Goal: Task Accomplishment & Management: Manage account settings

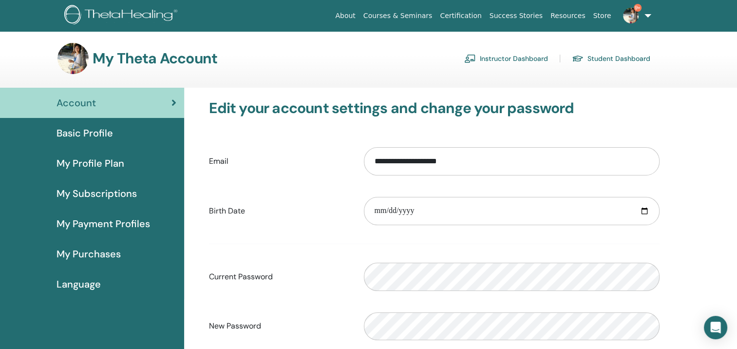
click at [528, 57] on link "Instructor Dashboard" at bounding box center [506, 59] width 84 height 16
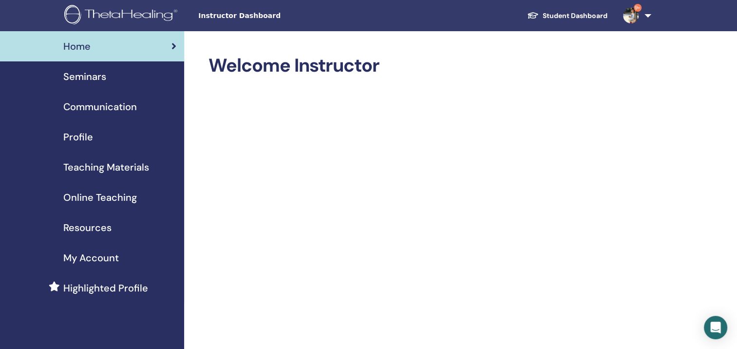
click at [85, 77] on span "Seminars" at bounding box center [84, 76] width 43 height 15
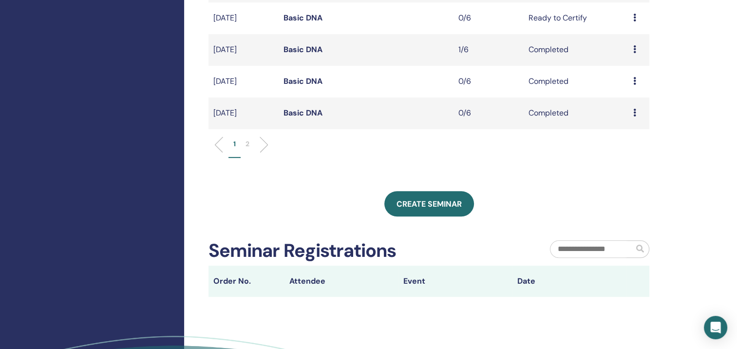
scroll to position [377, 0]
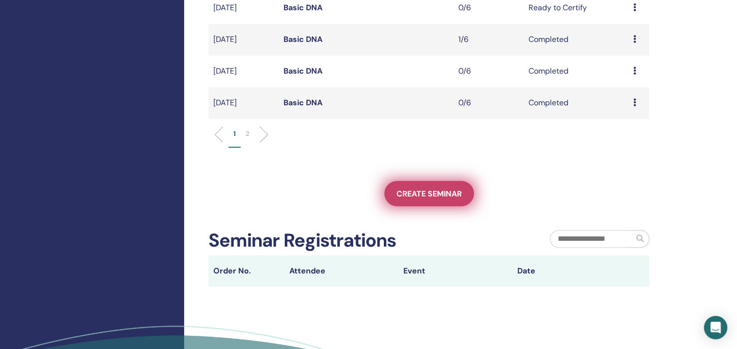
click at [436, 196] on span "Create seminar" at bounding box center [428, 193] width 65 height 10
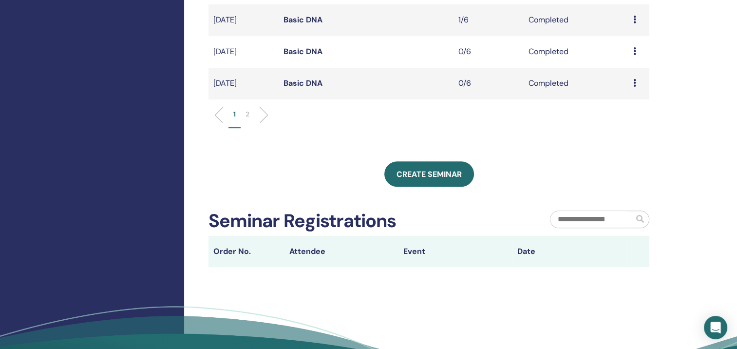
scroll to position [475, 0]
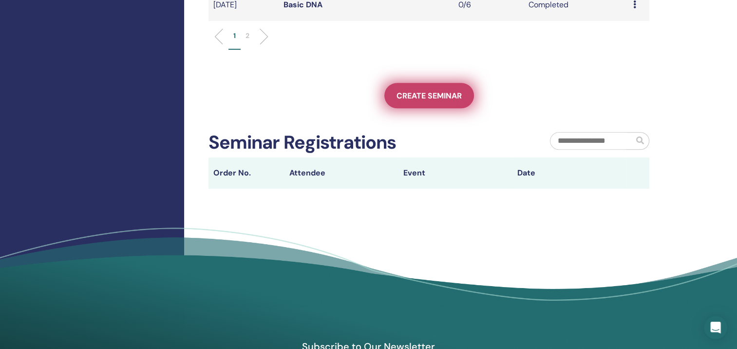
click at [417, 95] on span "Create seminar" at bounding box center [428, 96] width 65 height 10
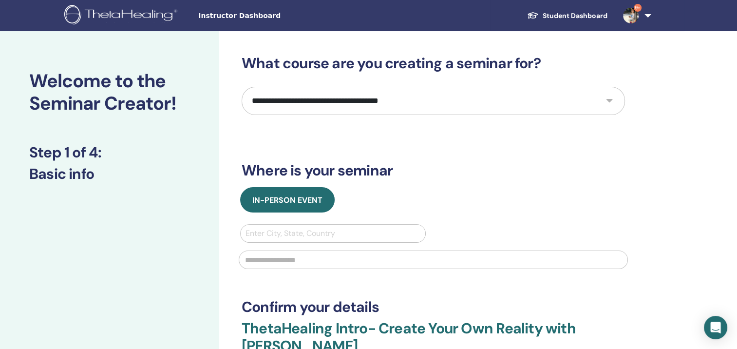
click at [395, 106] on select "**********" at bounding box center [433, 101] width 383 height 28
select select "*"
click at [242, 87] on select "**********" at bounding box center [433, 101] width 383 height 28
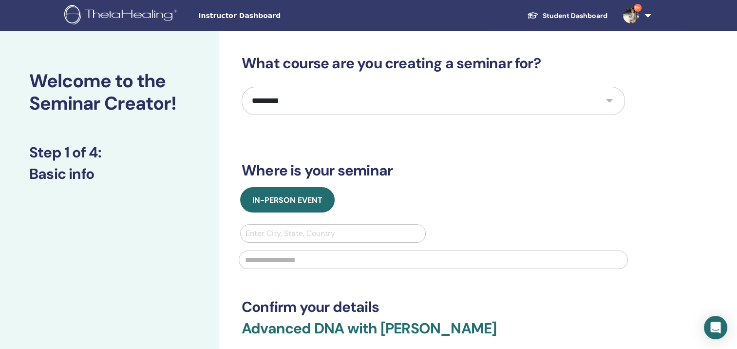
click at [368, 230] on div at bounding box center [332, 233] width 175 height 14
click at [503, 224] on div "Use Up and Down to choose options, press Enter to select the currently focused …" at bounding box center [433, 249] width 401 height 51
click at [320, 236] on div at bounding box center [332, 233] width 175 height 14
type input "**"
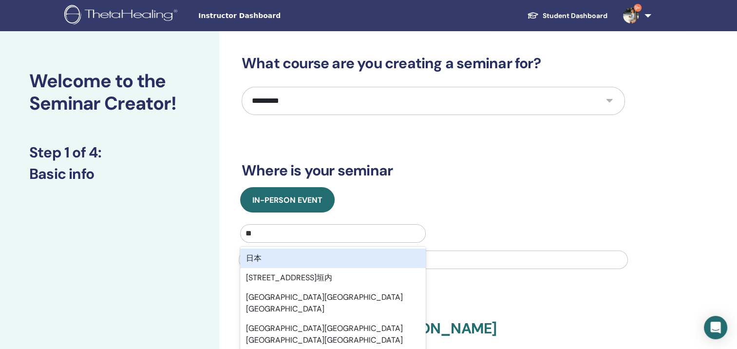
click at [315, 253] on div "日本" at bounding box center [333, 257] width 186 height 19
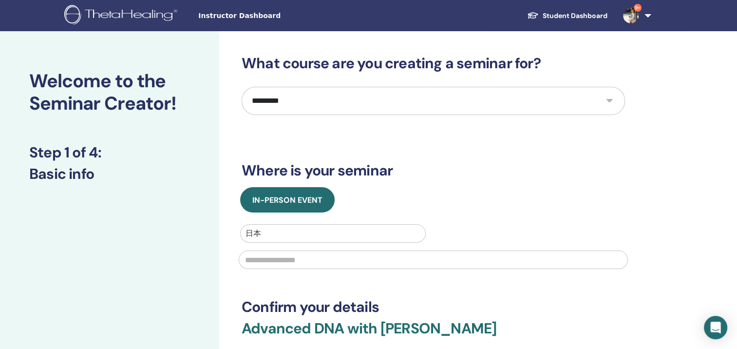
click at [312, 262] on input "text" at bounding box center [433, 259] width 389 height 19
type input "*"
type input "**********"
click at [519, 303] on h3 "Confirm your details" at bounding box center [433, 307] width 383 height 18
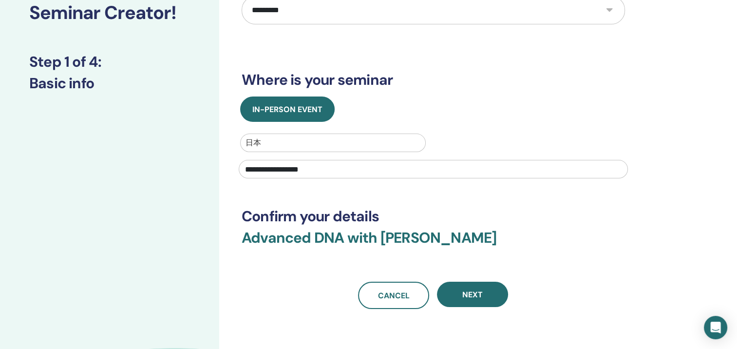
scroll to position [93, 0]
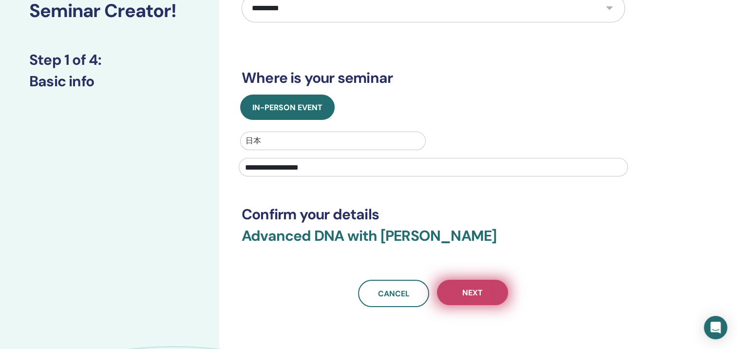
click at [466, 296] on span "Next" at bounding box center [472, 292] width 20 height 10
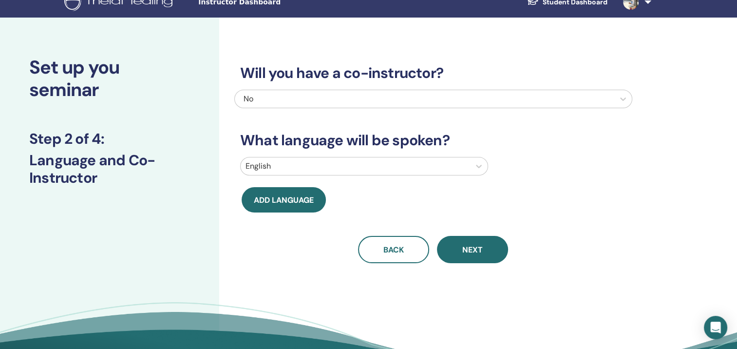
scroll to position [0, 0]
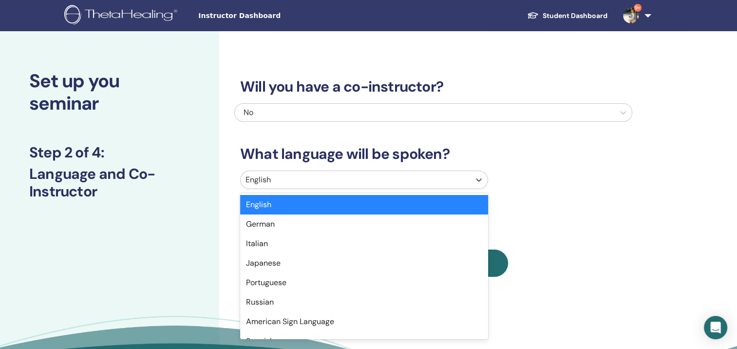
click at [413, 183] on div at bounding box center [355, 180] width 220 height 14
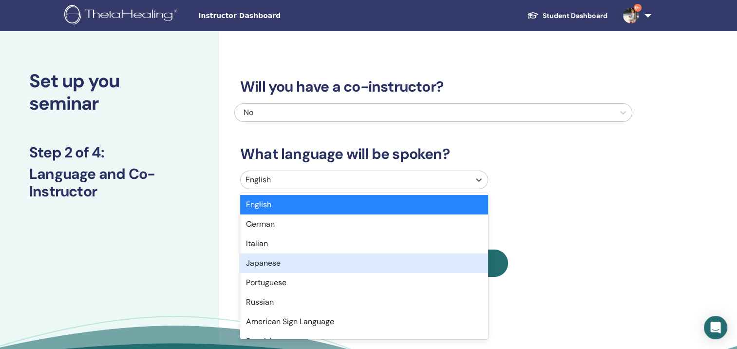
click at [354, 265] on div "Japanese" at bounding box center [364, 262] width 248 height 19
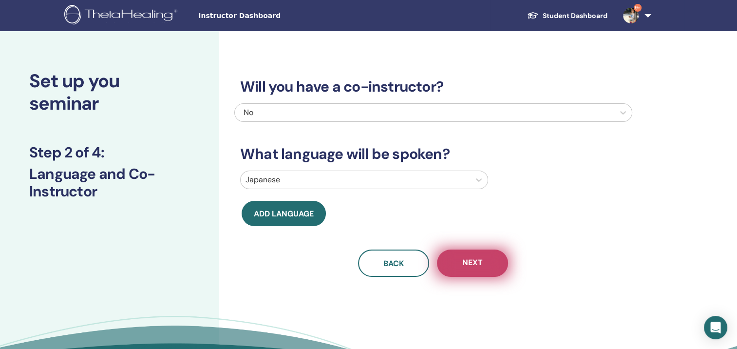
click at [470, 267] on span "Next" at bounding box center [472, 263] width 20 height 12
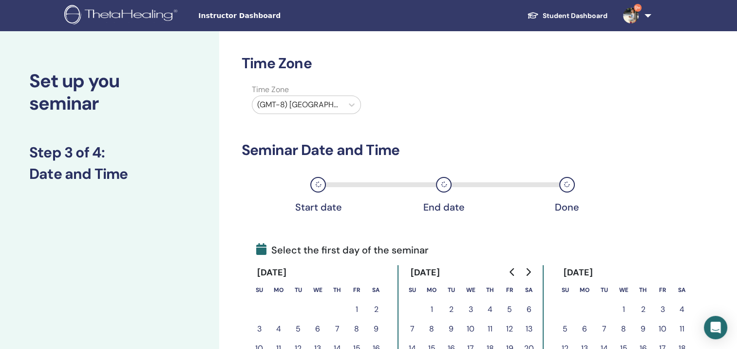
click at [328, 109] on div at bounding box center [297, 105] width 81 height 14
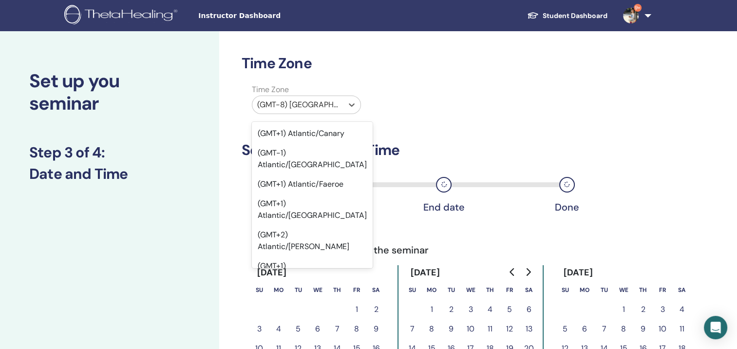
scroll to position [11444, 0]
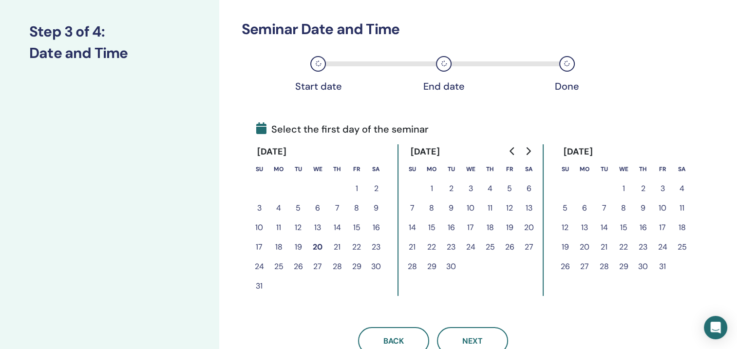
scroll to position [137, 0]
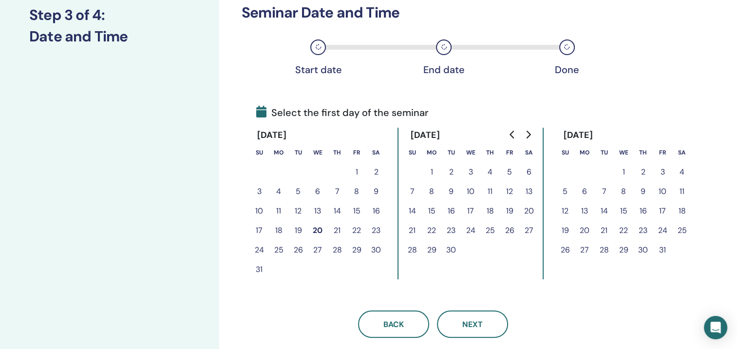
click at [451, 192] on button "9" at bounding box center [450, 191] width 19 height 19
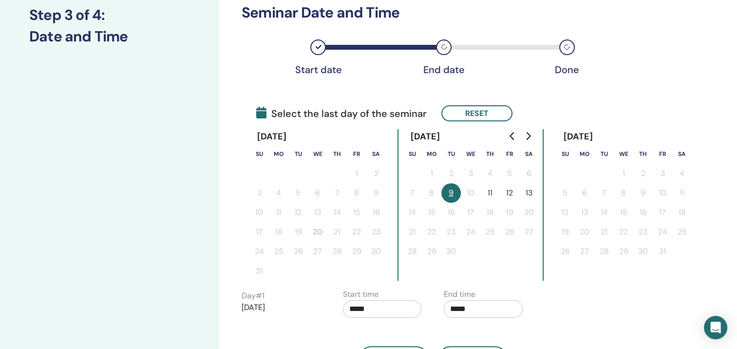
click at [491, 189] on button "11" at bounding box center [489, 192] width 19 height 19
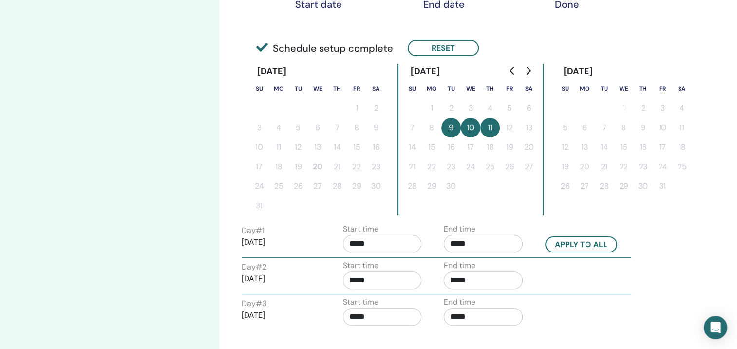
scroll to position [253, 0]
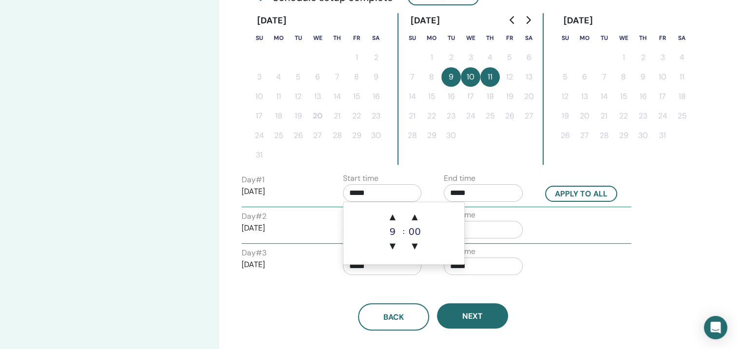
click at [379, 192] on input "*****" at bounding box center [382, 193] width 79 height 18
click at [399, 220] on span "▲" at bounding box center [392, 216] width 19 height 19
type input "*****"
click at [504, 196] on input "*****" at bounding box center [483, 193] width 79 height 18
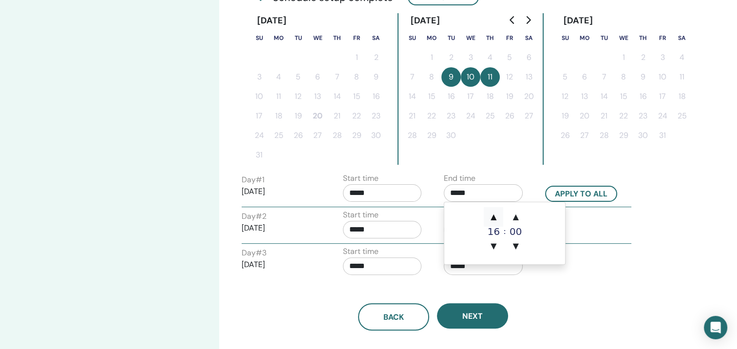
click at [492, 221] on span "▲" at bounding box center [493, 216] width 19 height 19
type input "*****"
click at [642, 263] on div "Time Zone Time Zone (GMT+9) Japan Seminar Date and Time Start date End date Don…" at bounding box center [464, 122] width 491 height 689
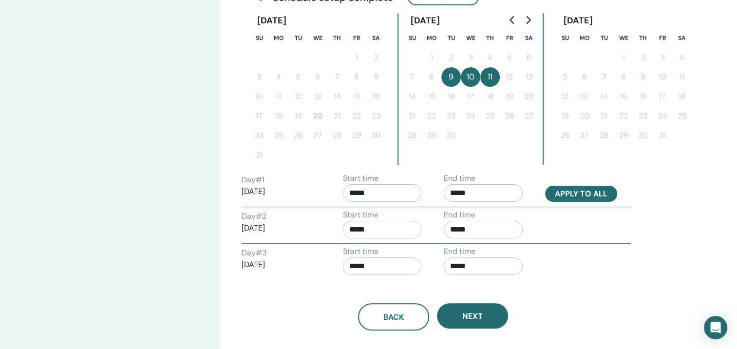
click at [570, 191] on button "Apply to all" at bounding box center [581, 194] width 72 height 16
type input "*****"
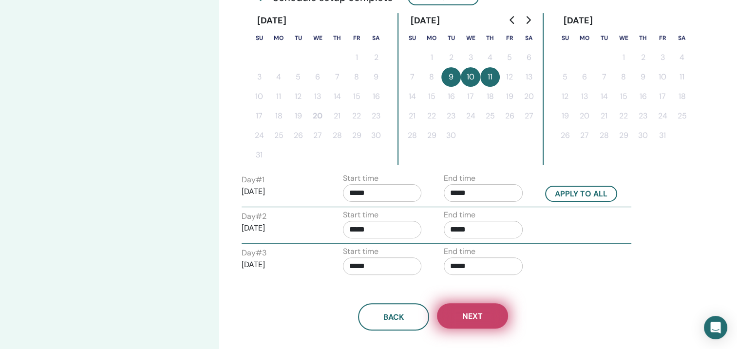
click at [466, 311] on span "Next" at bounding box center [472, 316] width 20 height 10
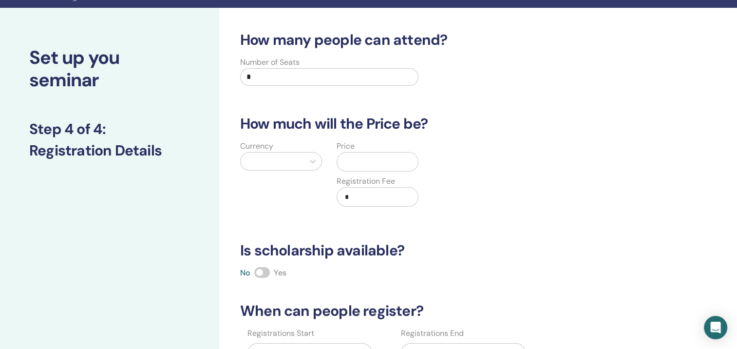
scroll to position [1, 0]
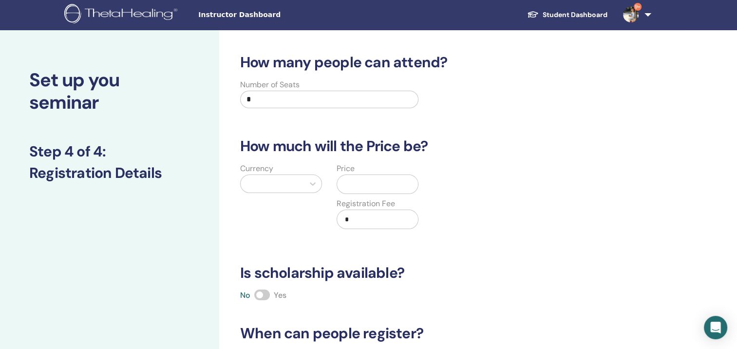
drag, startPoint x: 255, startPoint y: 101, endPoint x: 226, endPoint y: 99, distance: 29.7
click at [226, 99] on div "How many people can attend? Number of Seats * How much will the Price be? Curre…" at bounding box center [464, 304] width 491 height 548
type input "*"
click at [283, 186] on div at bounding box center [272, 184] width 54 height 14
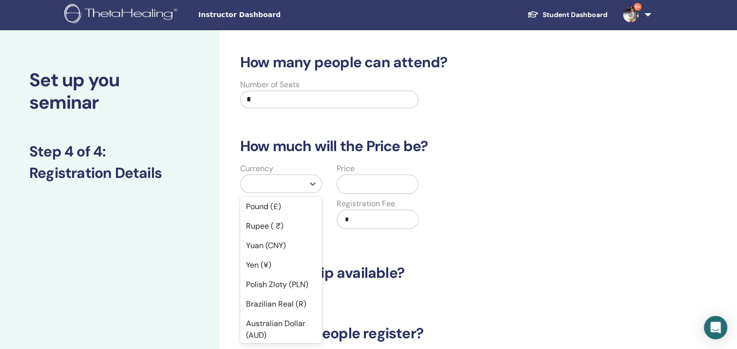
scroll to position [129, 0]
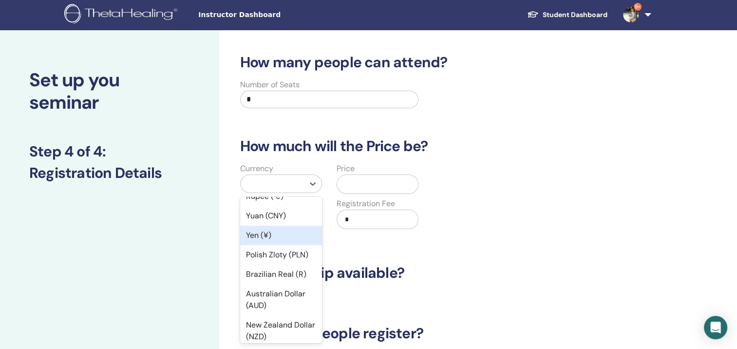
click at [277, 232] on div "Yen (¥)" at bounding box center [281, 235] width 82 height 19
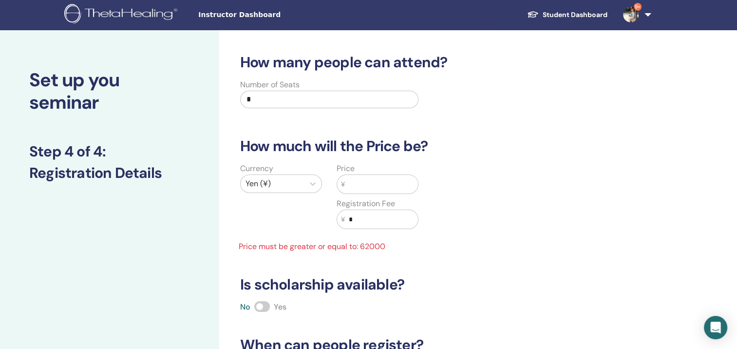
click at [366, 177] on input "text" at bounding box center [381, 184] width 73 height 19
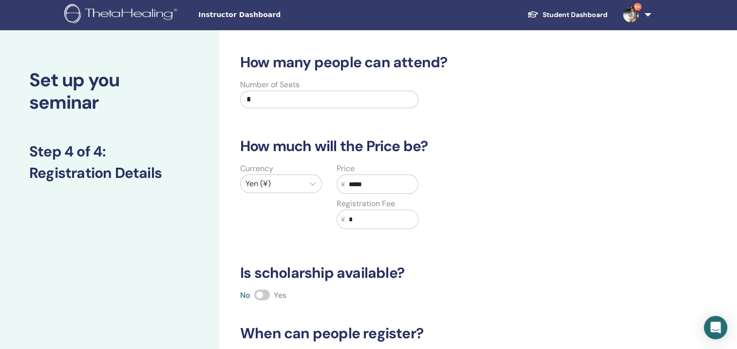
type input "*****"
click at [516, 173] on div "Currency Yen (¥) Price ¥ ***** Registration Fee ¥ *" at bounding box center [426, 202] width 398 height 78
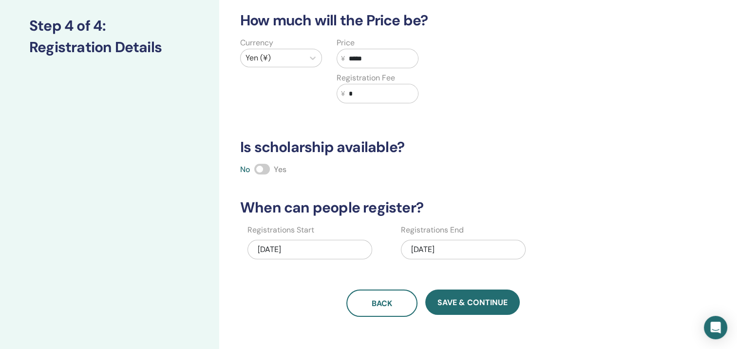
scroll to position [142, 0]
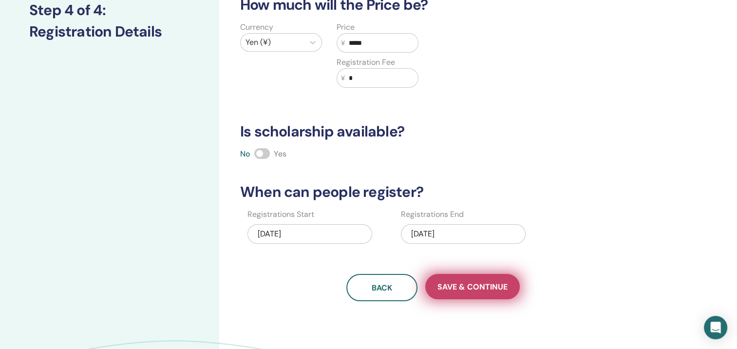
click at [460, 284] on span "Save & Continue" at bounding box center [472, 287] width 70 height 10
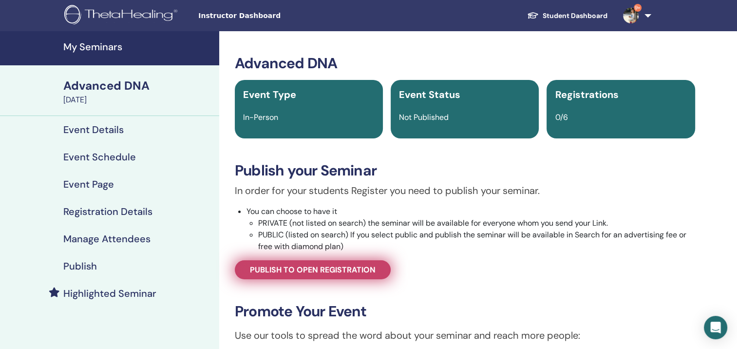
click at [314, 270] on span "Publish to open registration" at bounding box center [313, 269] width 126 height 10
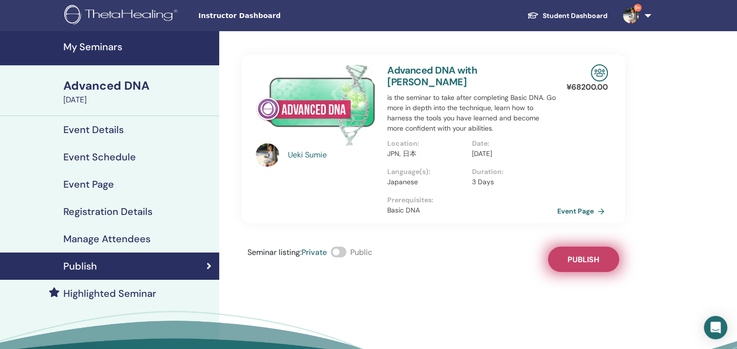
click at [590, 254] on span "Publish" at bounding box center [583, 259] width 32 height 10
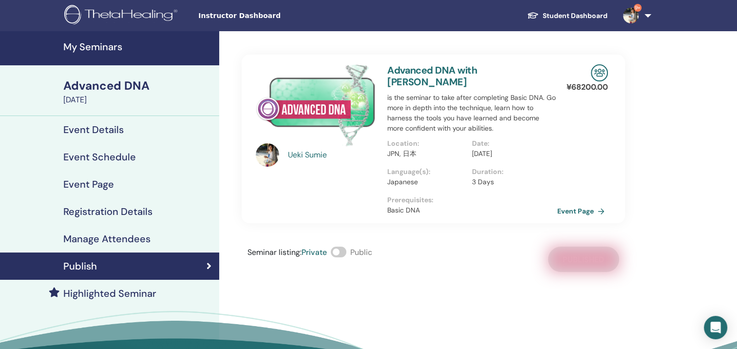
click at [102, 43] on h4 "My Seminars" at bounding box center [138, 47] width 150 height 12
click at [111, 47] on h4 "My Seminars" at bounding box center [138, 47] width 150 height 12
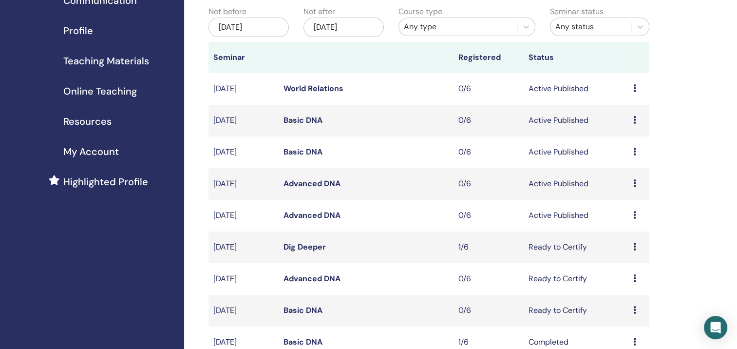
scroll to position [127, 0]
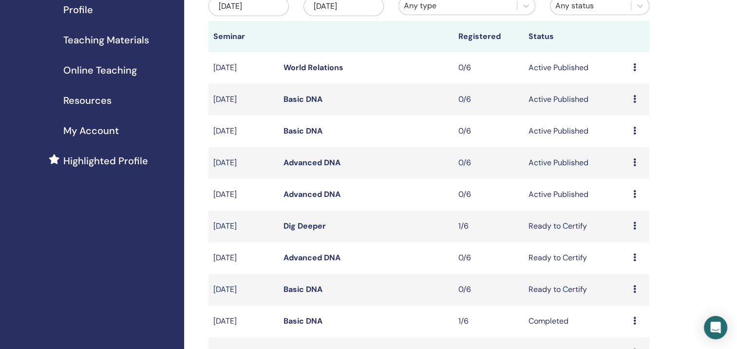
click at [302, 159] on link "Advanced DNA" at bounding box center [311, 162] width 57 height 10
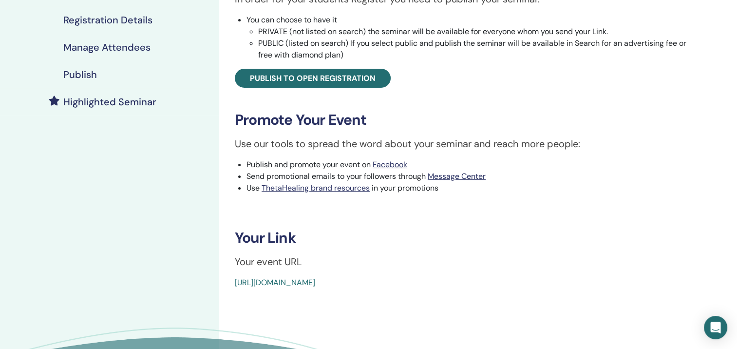
scroll to position [250, 0]
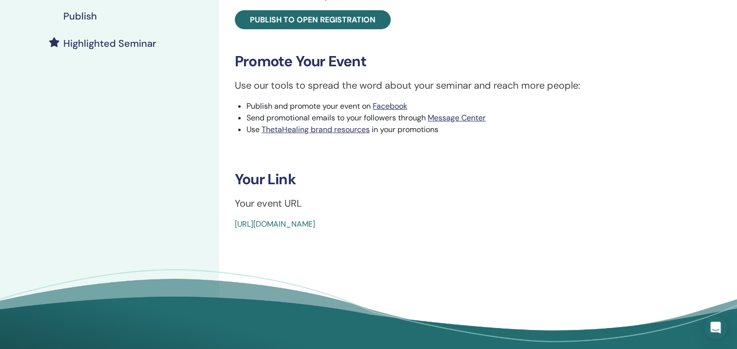
click at [315, 224] on link "https://www.thetahealing.com/seminar-375278-details.html" at bounding box center [275, 224] width 80 height 10
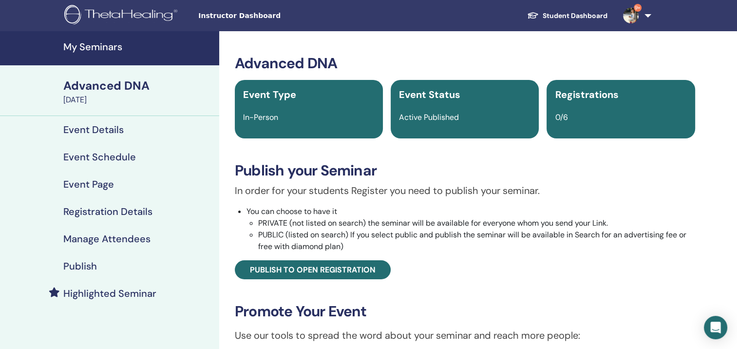
click at [82, 53] on h4 "My Seminars" at bounding box center [138, 47] width 150 height 12
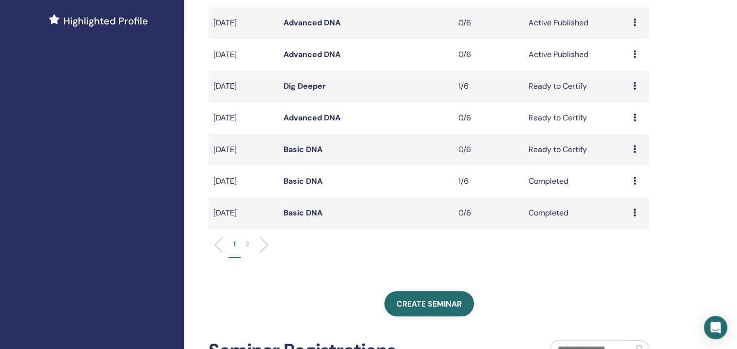
scroll to position [314, 0]
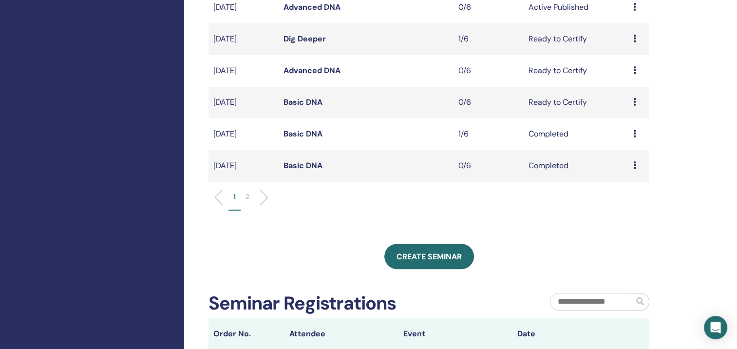
click at [634, 136] on icon at bounding box center [634, 134] width 3 height 8
click at [635, 160] on link "Attendees" at bounding box center [627, 158] width 37 height 10
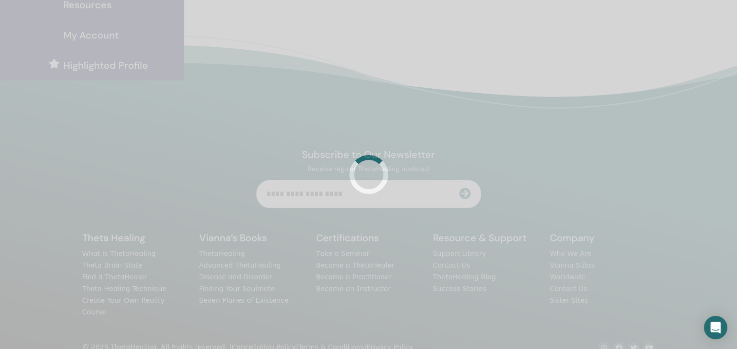
scroll to position [232, 0]
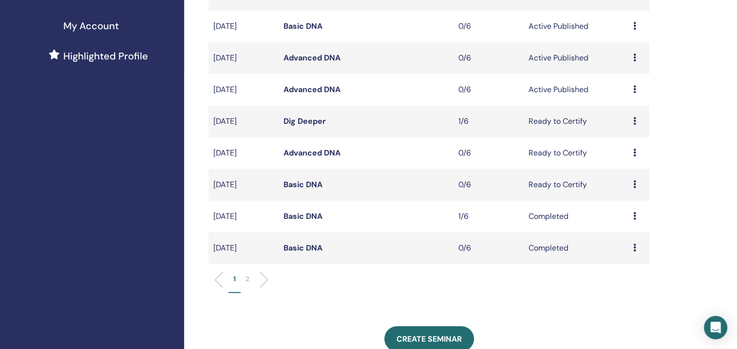
click at [635, 247] on icon at bounding box center [634, 248] width 3 height 8
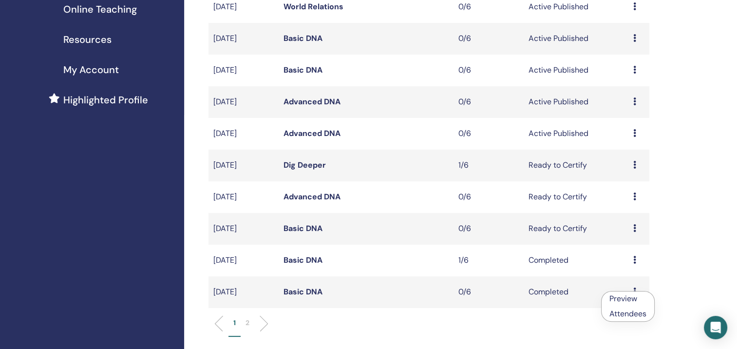
scroll to position [129, 0]
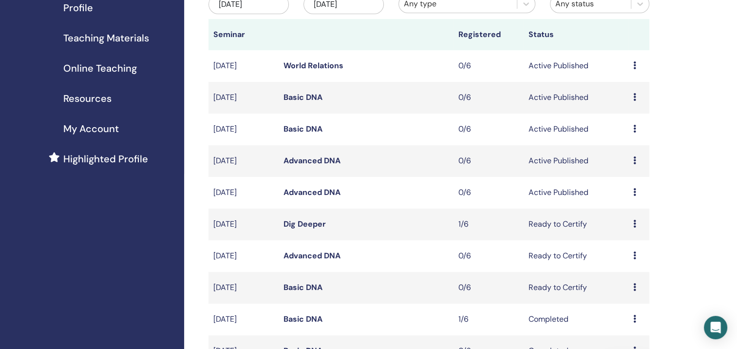
click at [635, 221] on icon at bounding box center [634, 224] width 3 height 8
click at [628, 259] on link "Attendees" at bounding box center [627, 258] width 37 height 10
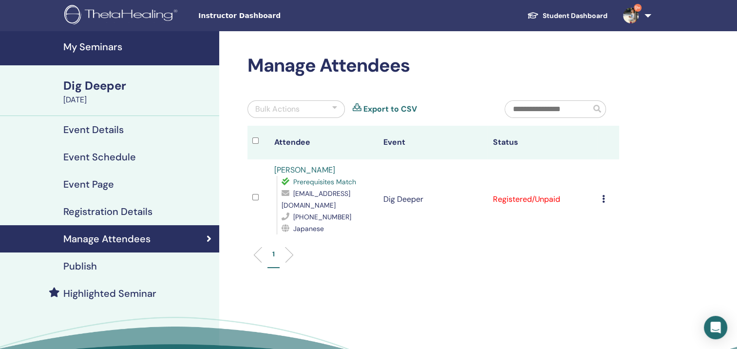
click at [605, 195] on div "Cancel Registration Do not auto-certify Mark as Paid Mark as Unpaid Mark as Abs…" at bounding box center [608, 199] width 12 height 12
